Goal: Task Accomplishment & Management: Manage account settings

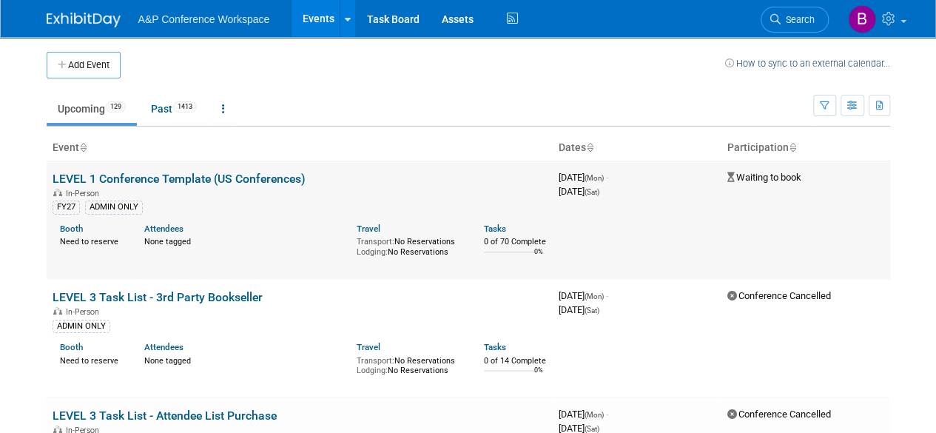
scroll to position [4474, 0]
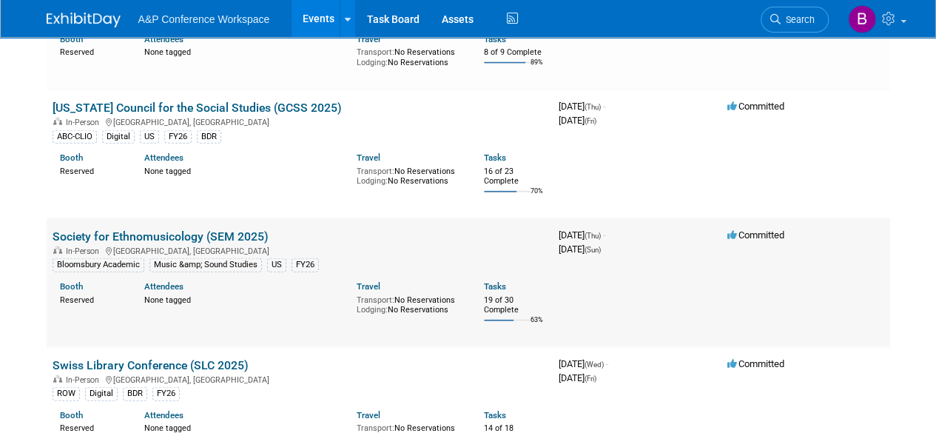
click at [166, 229] on link "Society for Ethnomusicology (SEM 2025)" at bounding box center [161, 236] width 216 height 14
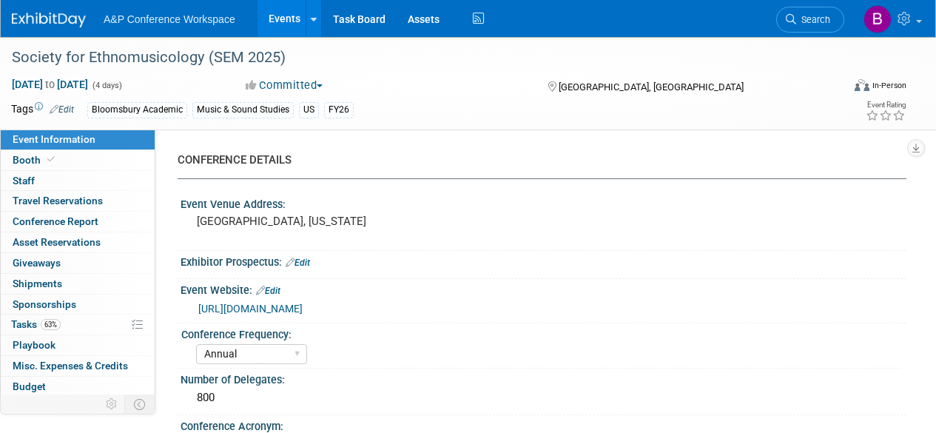
select select "Annual"
select select "Level 2"
select select "In-Person Booth"
select select "Music & Sound Studies"
select select "Bloomsbury Academic"
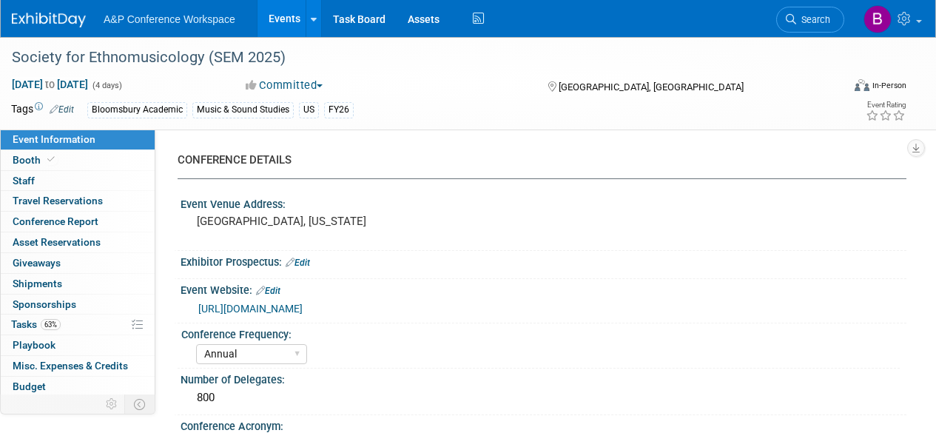
select select "Amanda Oney"
select select "Brenna Akerman"
select select "Anna Roberts"
select select "Brand/Subject Presence​"
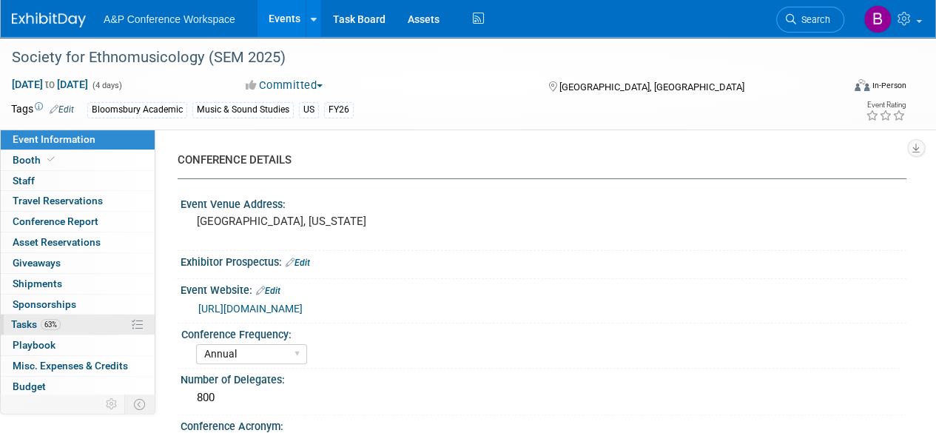
click at [54, 322] on span "63%" at bounding box center [51, 324] width 20 height 11
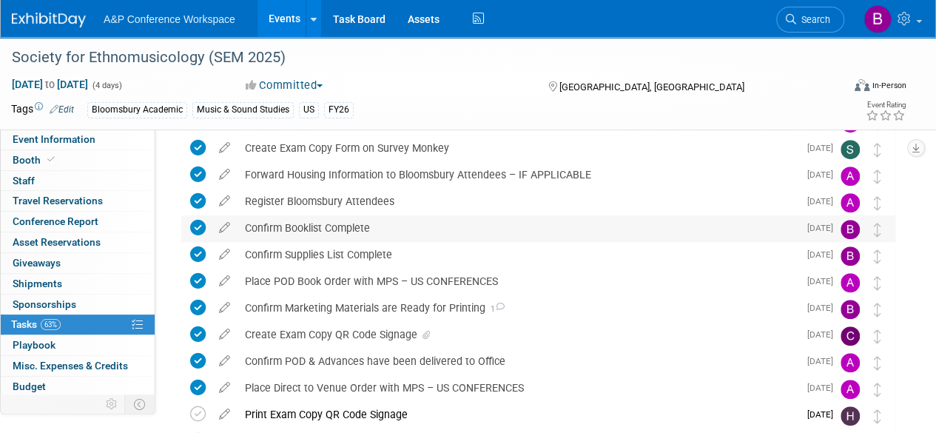
scroll to position [370, 0]
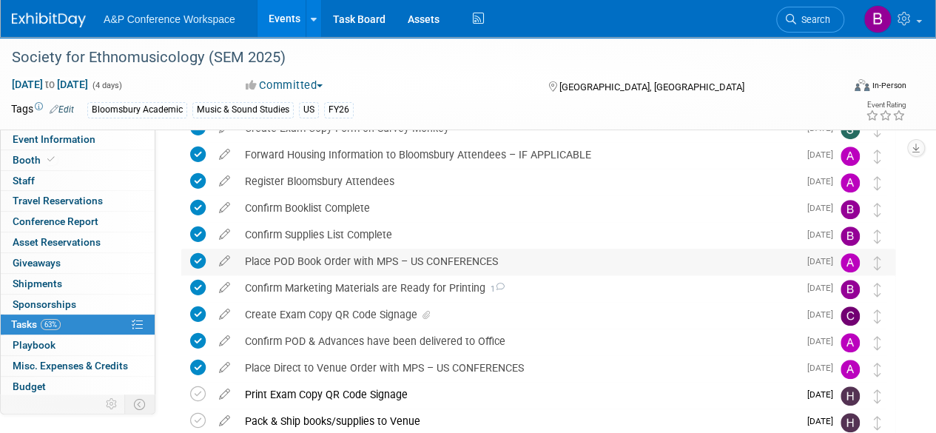
click at [541, 258] on div "Place POD Book Order with MPS – US CONFERENCES" at bounding box center [517, 261] width 561 height 25
